Goal: Check status: Check status

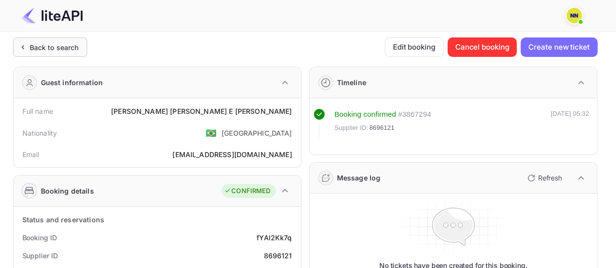
click at [55, 50] on div "Back to search" at bounding box center [54, 47] width 49 height 10
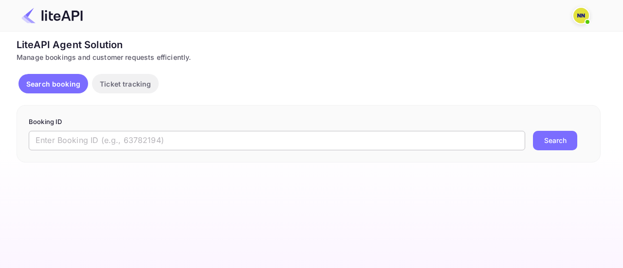
click at [252, 143] on input "text" at bounding box center [277, 140] width 496 height 19
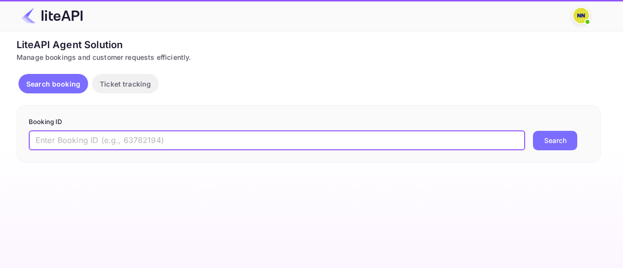
paste input "8837520"
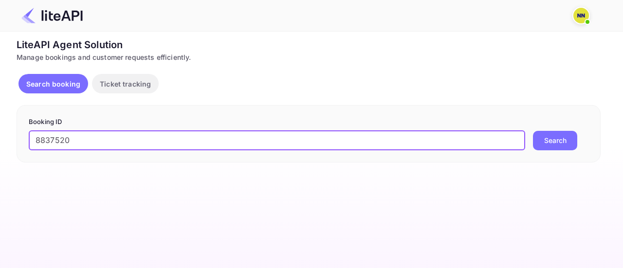
type input "8837520"
click at [560, 139] on button "Search" at bounding box center [555, 140] width 44 height 19
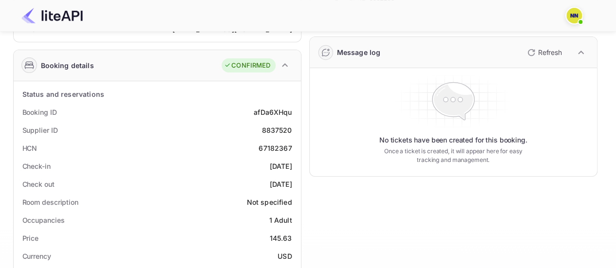
scroll to position [146, 0]
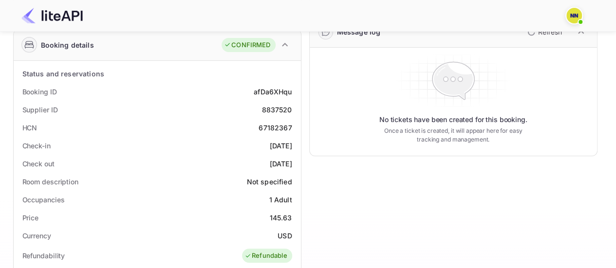
click at [276, 128] on div "67182367" at bounding box center [274, 128] width 33 height 10
copy div "67182367"
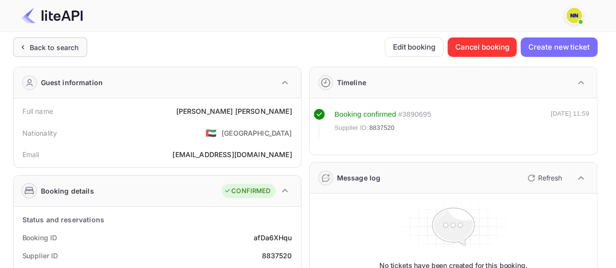
click at [54, 47] on div "Back to search" at bounding box center [54, 47] width 49 height 10
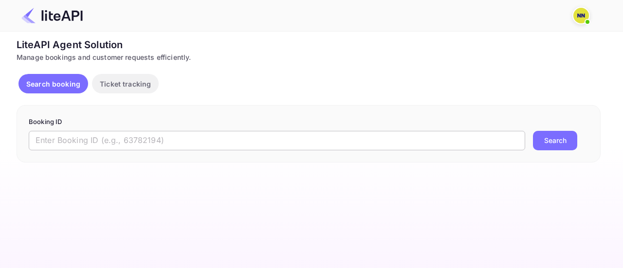
click at [171, 142] on input "text" at bounding box center [277, 140] width 496 height 19
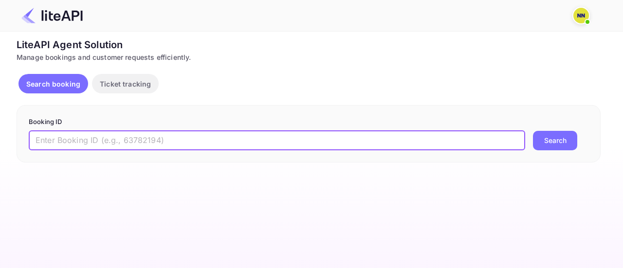
paste input "8911939"
type input "8911939"
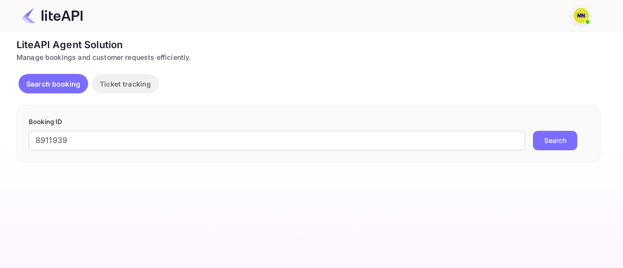
click at [550, 141] on button "Search" at bounding box center [555, 140] width 44 height 19
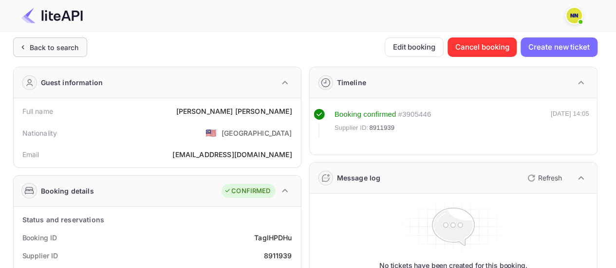
click at [73, 44] on div "Back to search" at bounding box center [54, 47] width 49 height 10
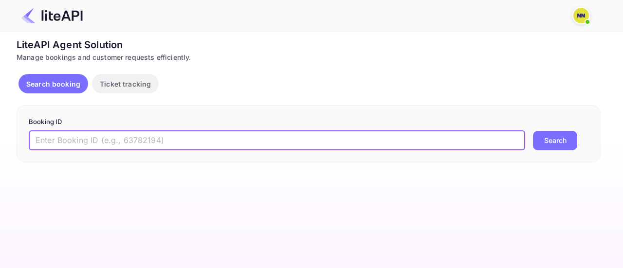
click at [249, 133] on input "text" at bounding box center [277, 140] width 496 height 19
paste input "8911390"
type input "8911390"
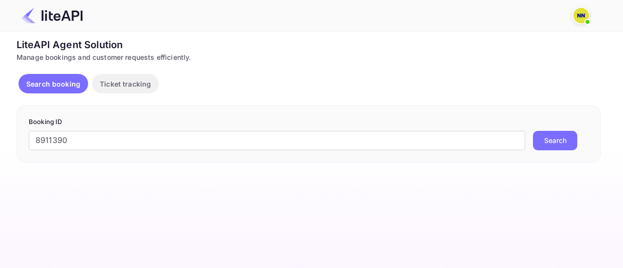
click at [546, 144] on button "Search" at bounding box center [555, 140] width 44 height 19
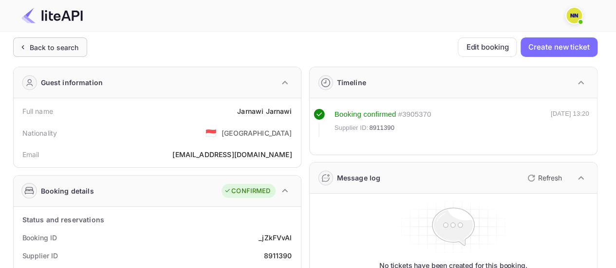
click at [58, 50] on div "Back to search" at bounding box center [54, 47] width 49 height 10
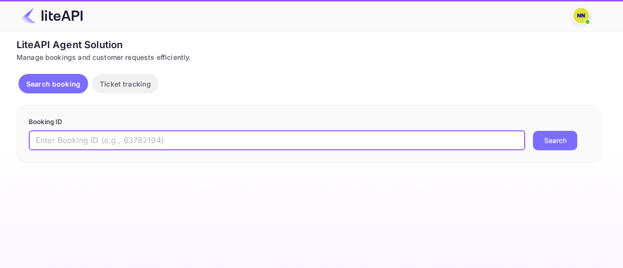
click at [252, 137] on input "text" at bounding box center [277, 140] width 496 height 19
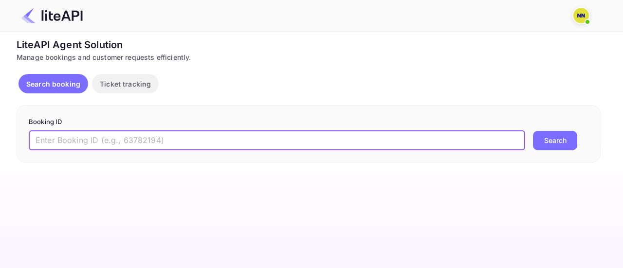
paste input "8912563"
type input "8912563"
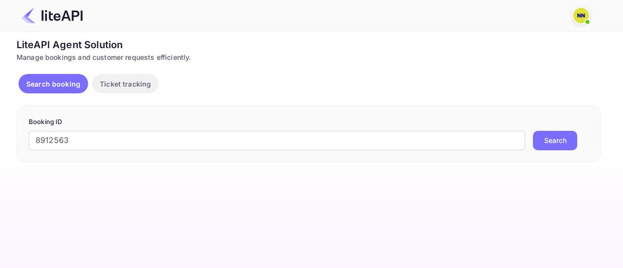
click at [552, 134] on button "Search" at bounding box center [555, 140] width 44 height 19
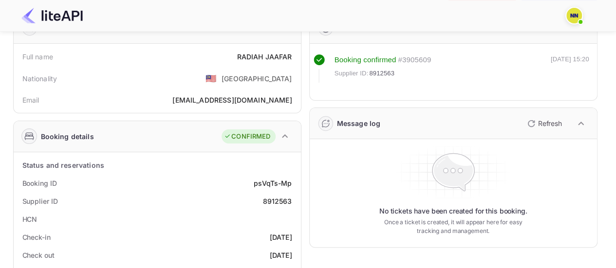
scroll to position [97, 0]
